Goal: Information Seeking & Learning: Learn about a topic

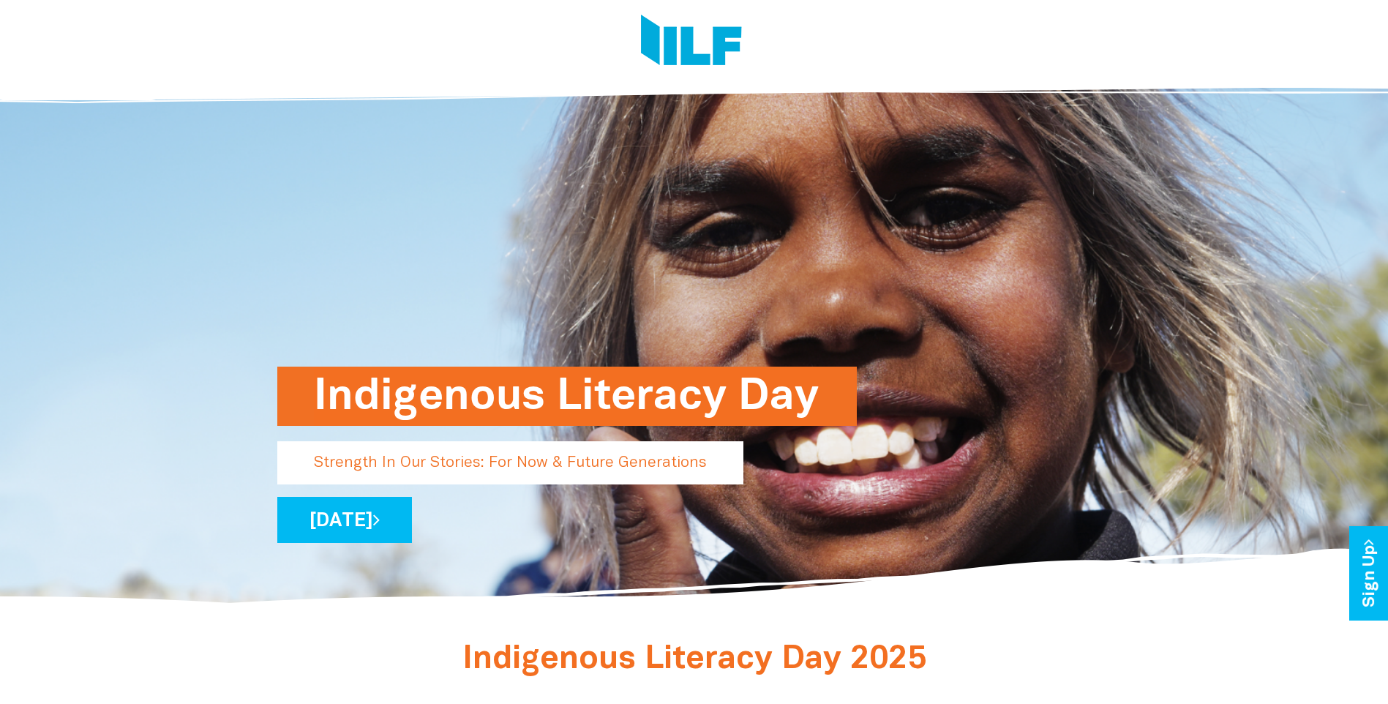
click at [569, 405] on h1 "Indigenous Literacy Day" at bounding box center [567, 395] width 506 height 59
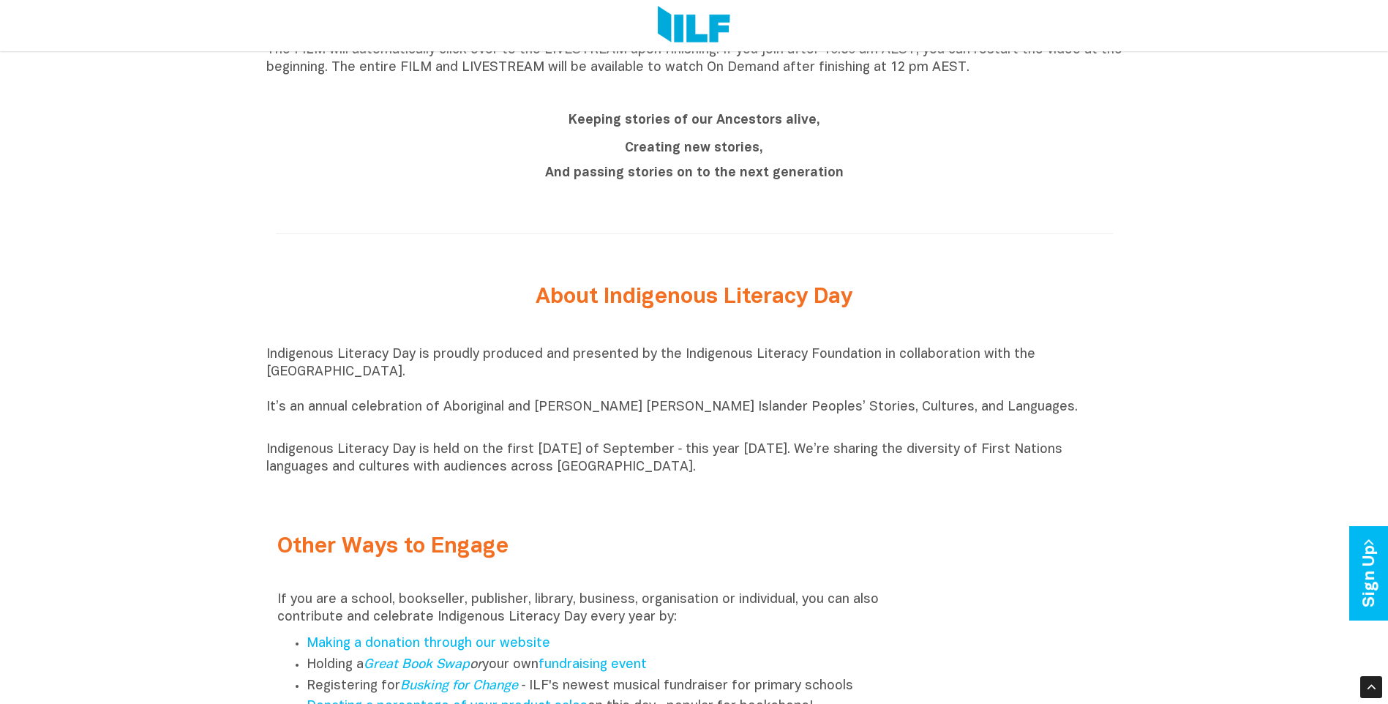
scroll to position [15, 0]
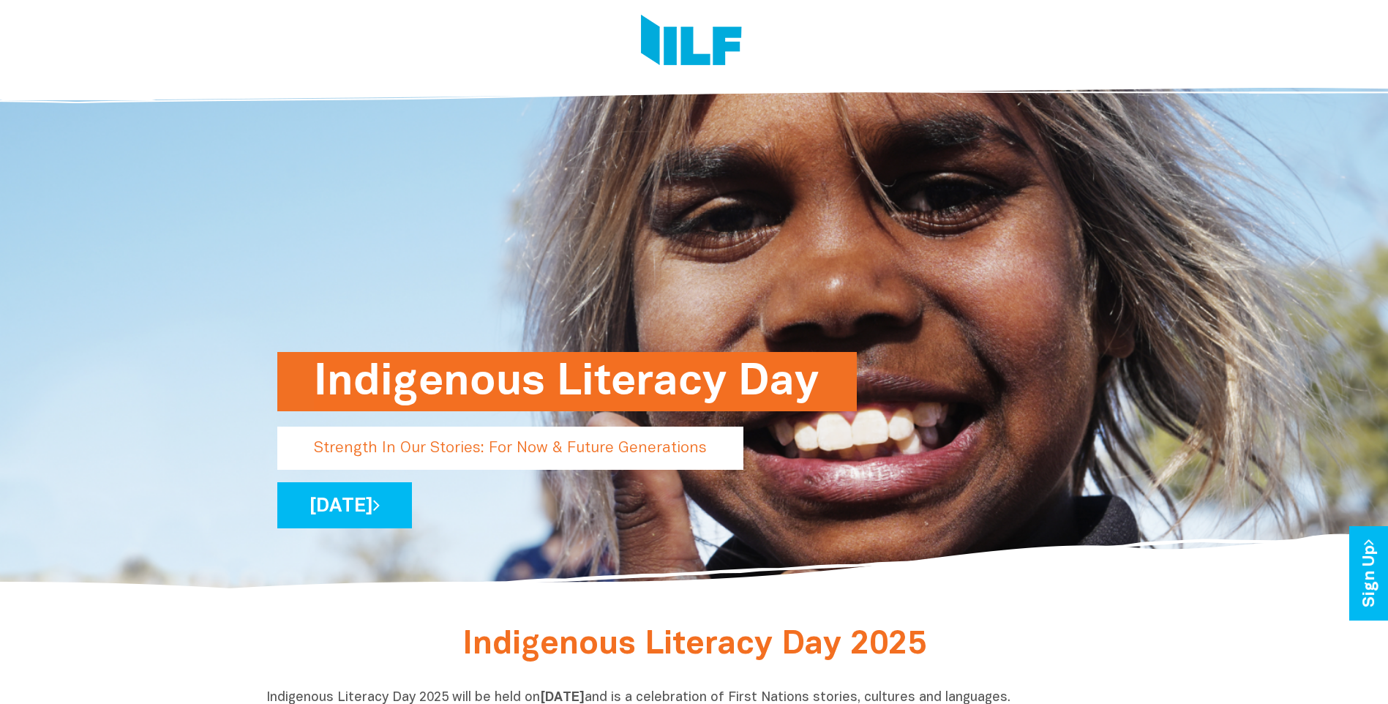
click at [677, 37] on img at bounding box center [691, 42] width 101 height 55
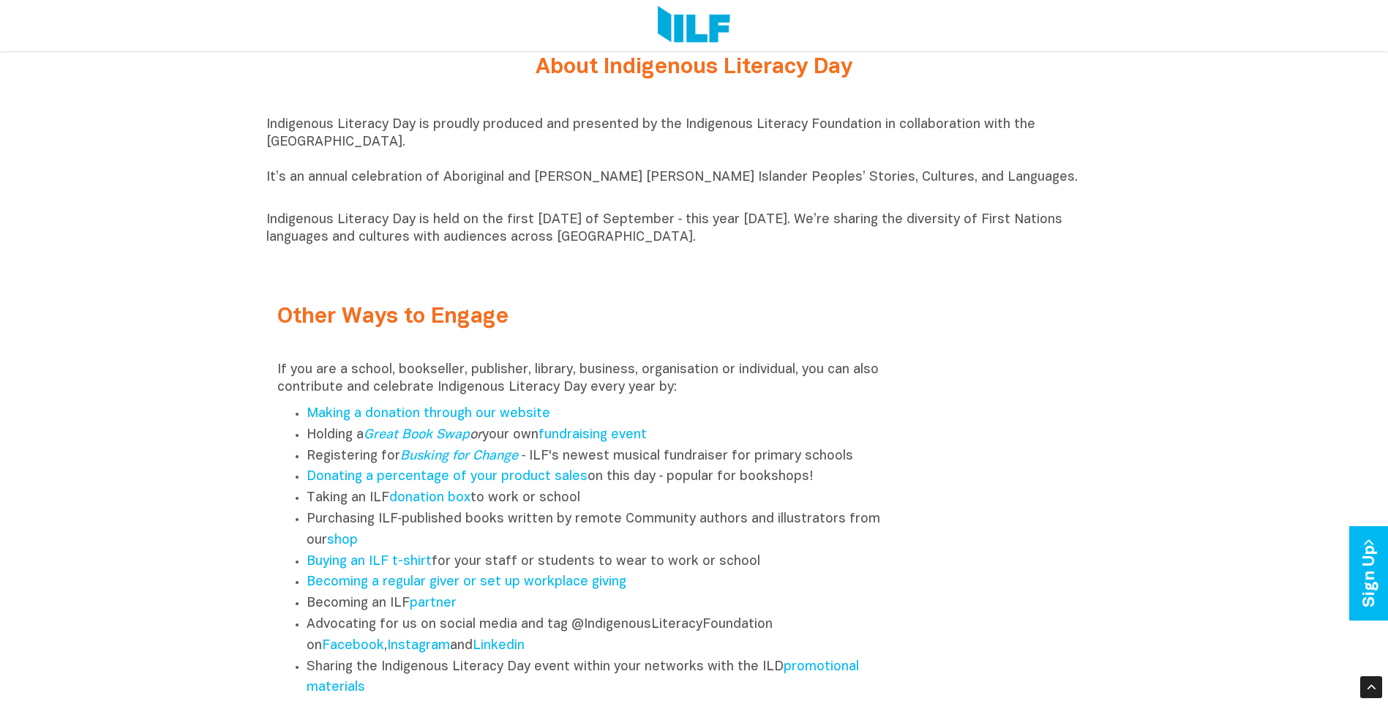
scroll to position [1417, 0]
